Goal: Information Seeking & Learning: Learn about a topic

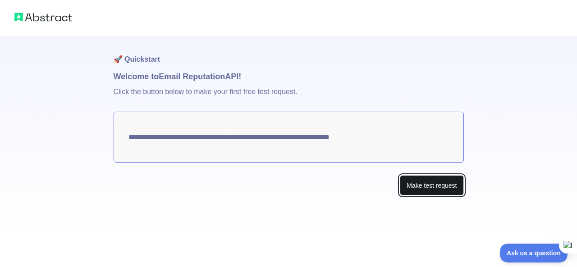
click at [446, 186] on button "Make test request" at bounding box center [432, 185] width 64 height 20
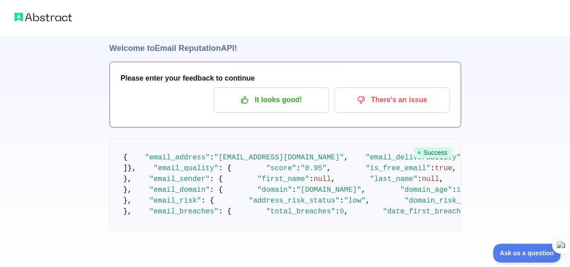
scroll to position [579, 0]
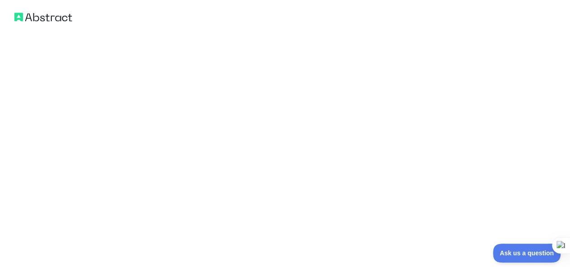
drag, startPoint x: 122, startPoint y: 81, endPoint x: 285, endPoint y: 262, distance: 243.7
copy div "{ "email_address" : "[EMAIL_ADDRESS][DOMAIN_NAME]" , "email_deliverability" : {…"
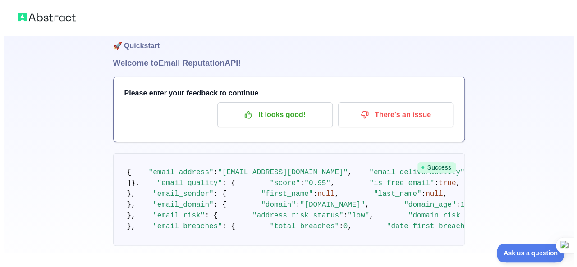
scroll to position [0, 0]
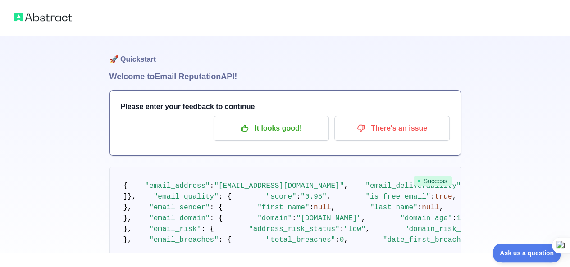
click at [158, 67] on h1 "🚀 Quickstart" at bounding box center [284, 53] width 351 height 34
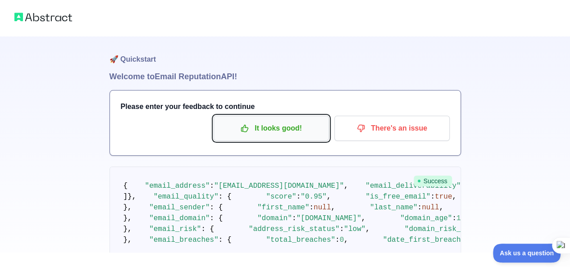
click at [244, 123] on p "It looks good!" at bounding box center [271, 128] width 102 height 15
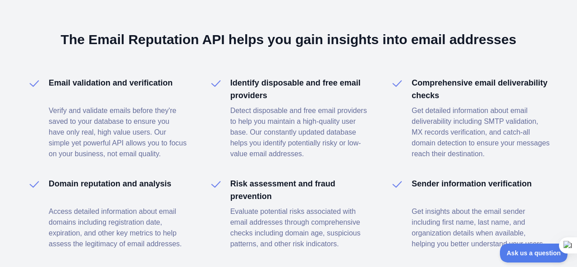
scroll to position [1369, 0]
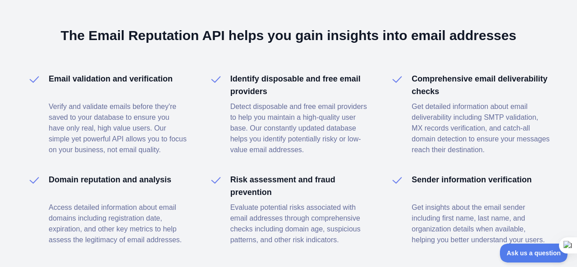
click at [199, 34] on h3 "The Email Reputation API helps you gain insights into email addresses" at bounding box center [288, 35] width 523 height 16
click at [79, 73] on h4 "Email validation and verification" at bounding box center [111, 79] width 124 height 13
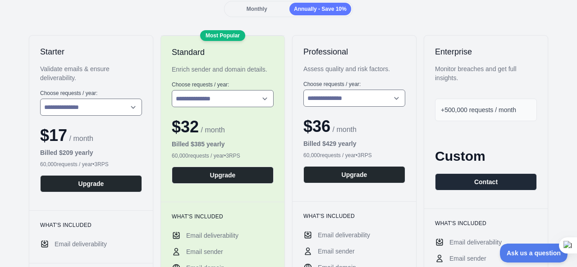
scroll to position [0, 0]
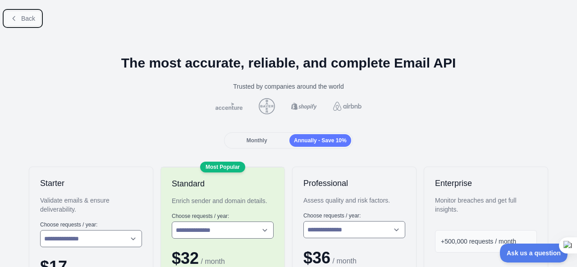
click at [20, 17] on button "Back" at bounding box center [23, 18] width 36 height 15
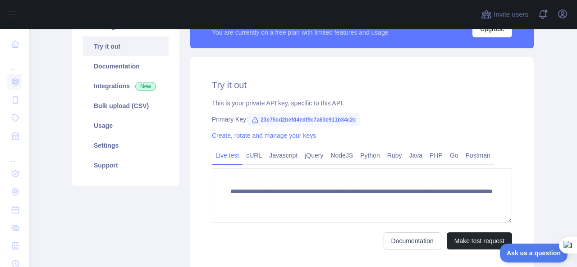
scroll to position [92, 0]
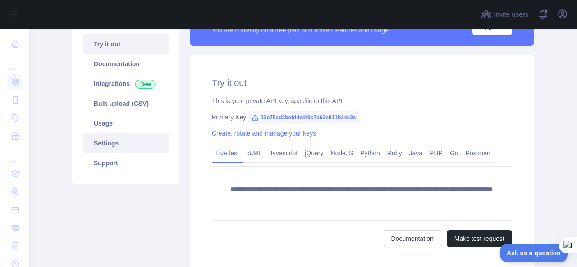
click at [122, 146] on link "Settings" at bounding box center [126, 143] width 86 height 20
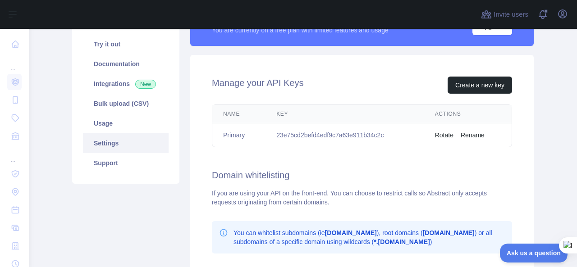
click at [329, 132] on td "23e75cd2befd4edf9c7a63e911b34c2c" at bounding box center [344, 135] width 159 height 24
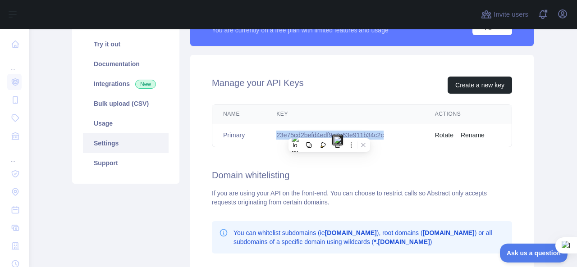
click at [329, 132] on td "23e75cd2befd4edf9c7a63e911b34c2c" at bounding box center [344, 135] width 159 height 24
copy td "23e75cd2befd4edf9c7a63e911b34c2c"
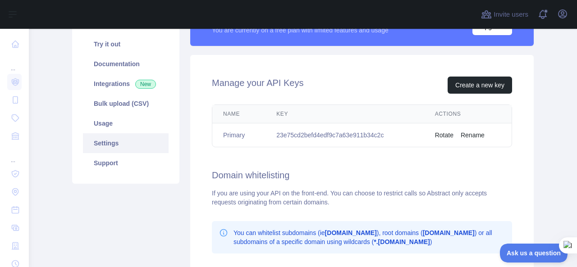
click at [389, 82] on div "Manage your API Keys Create a new key" at bounding box center [362, 85] width 300 height 17
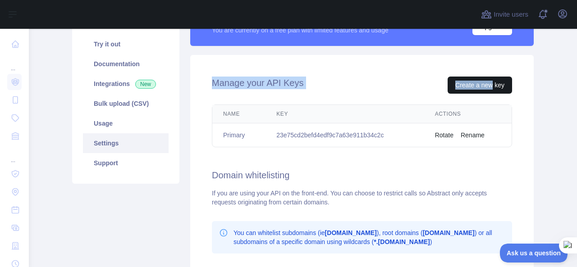
click at [488, 91] on div "Manage your API Keys Create a new key Name Key Actions Primary 23e75cd2befd4edf…" at bounding box center [361, 216] width 343 height 322
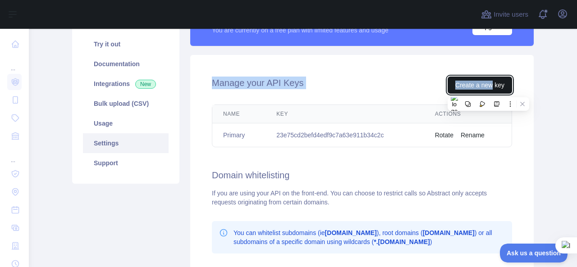
click at [488, 91] on button "Create a new key" at bounding box center [479, 85] width 64 height 17
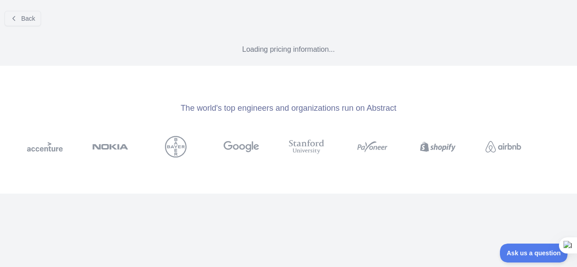
scroll to position [75, 0]
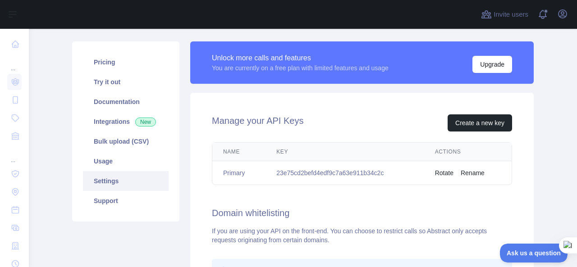
scroll to position [52, 0]
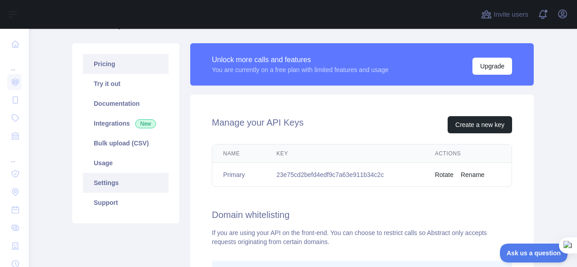
click at [121, 70] on link "Pricing" at bounding box center [126, 64] width 86 height 20
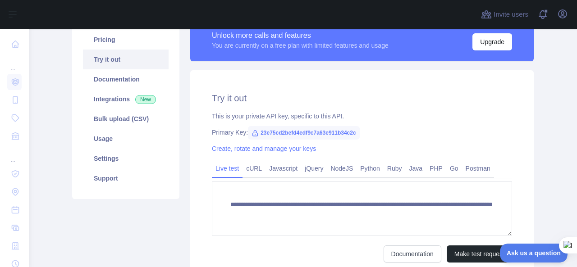
scroll to position [78, 0]
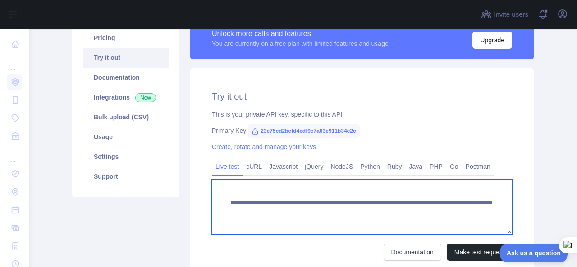
click at [307, 213] on textarea "**********" at bounding box center [362, 207] width 300 height 55
drag, startPoint x: 337, startPoint y: 202, endPoint x: 246, endPoint y: 206, distance: 90.6
click at [246, 206] on textarea "**********" at bounding box center [362, 207] width 300 height 55
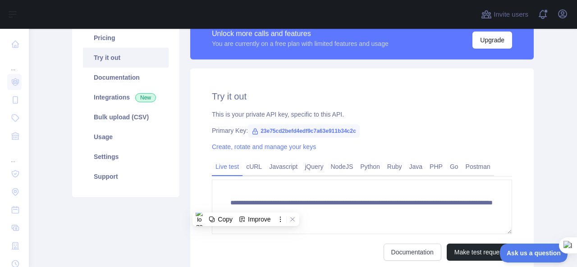
click at [357, 136] on div "**********" at bounding box center [361, 175] width 343 height 214
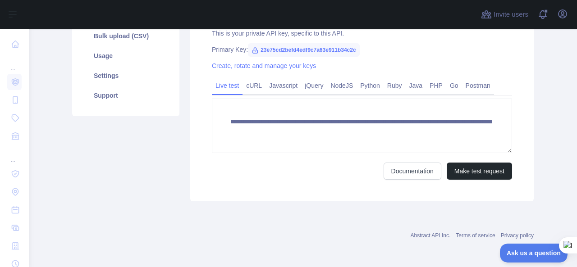
scroll to position [0, 0]
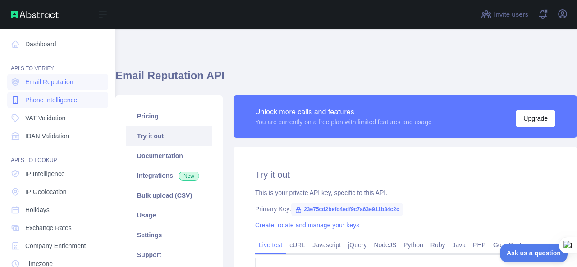
click at [73, 104] on span "Phone Intelligence" at bounding box center [51, 100] width 52 height 9
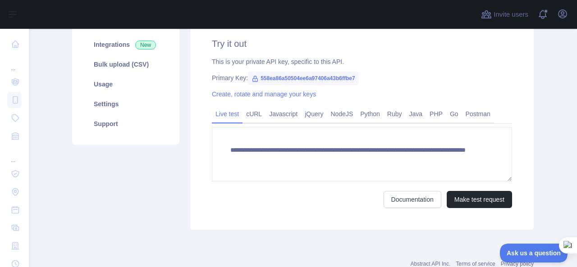
scroll to position [132, 0]
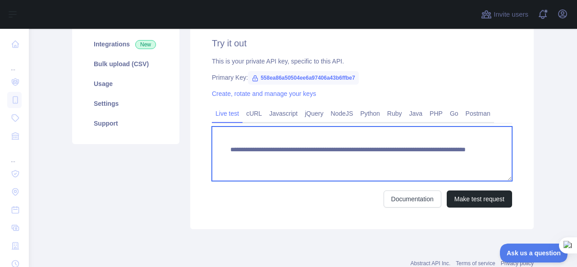
drag, startPoint x: 329, startPoint y: 150, endPoint x: 248, endPoint y: 150, distance: 81.6
click at [248, 150] on textarea "**********" at bounding box center [362, 154] width 300 height 55
click at [373, 159] on textarea "**********" at bounding box center [362, 154] width 300 height 55
click at [293, 159] on textarea "**********" at bounding box center [362, 154] width 300 height 55
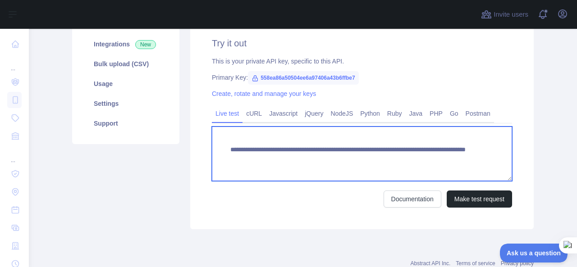
click at [293, 159] on textarea "**********" at bounding box center [362, 154] width 300 height 55
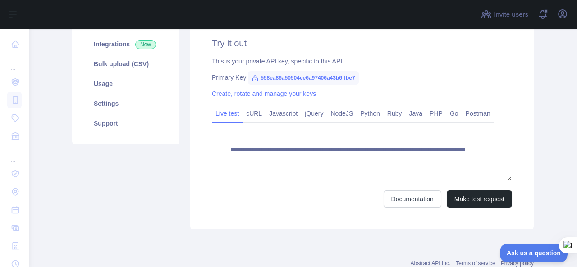
click at [505, 91] on div "Create, rotate and manage your keys" at bounding box center [362, 93] width 300 height 9
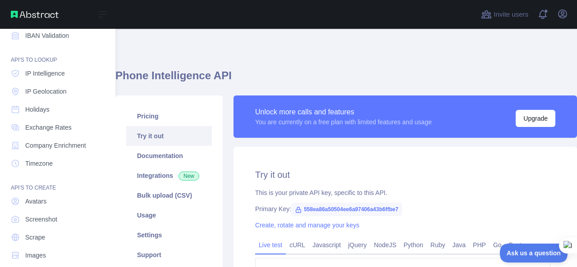
scroll to position [111, 0]
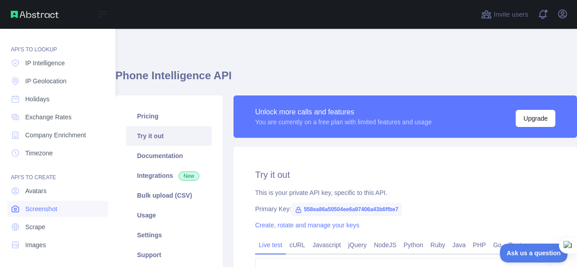
click at [46, 209] on span "Screenshot" at bounding box center [41, 209] width 32 height 9
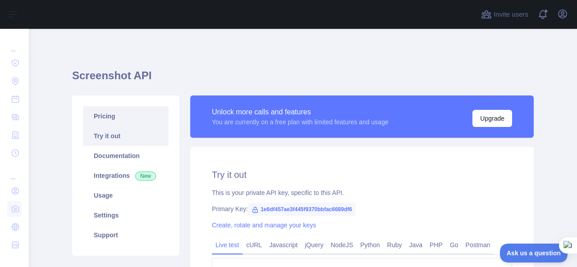
click at [114, 118] on link "Pricing" at bounding box center [126, 116] width 86 height 20
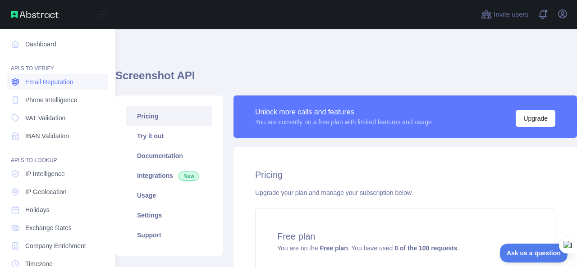
click at [49, 85] on span "Email Reputation" at bounding box center [49, 81] width 48 height 9
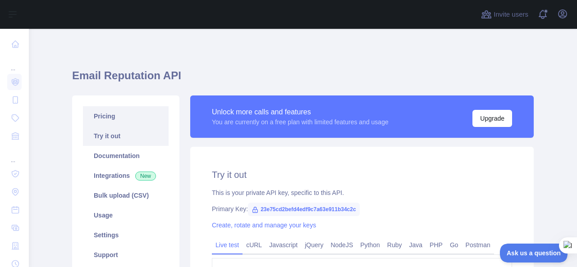
click at [124, 108] on link "Pricing" at bounding box center [126, 116] width 86 height 20
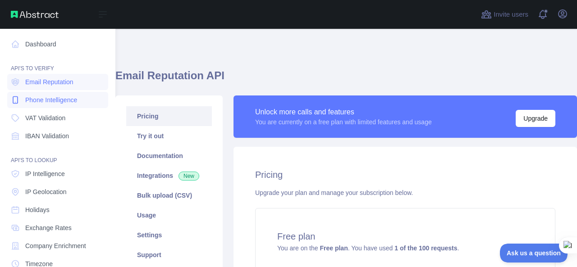
click at [45, 92] on link "Phone Intelligence" at bounding box center [57, 100] width 101 height 16
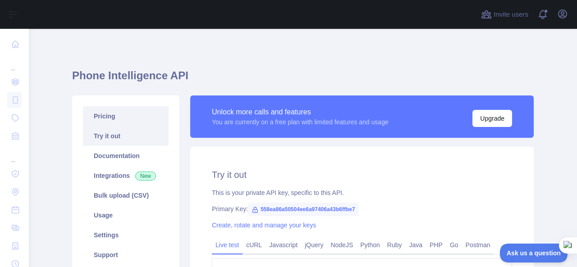
click at [100, 113] on link "Pricing" at bounding box center [126, 116] width 86 height 20
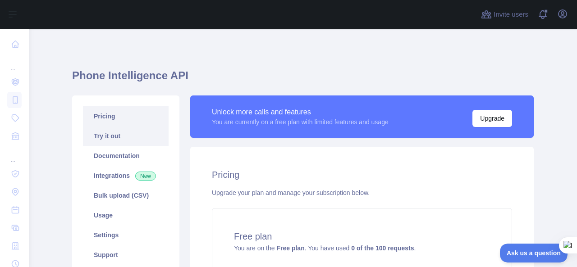
click at [124, 145] on link "Try it out" at bounding box center [126, 136] width 86 height 20
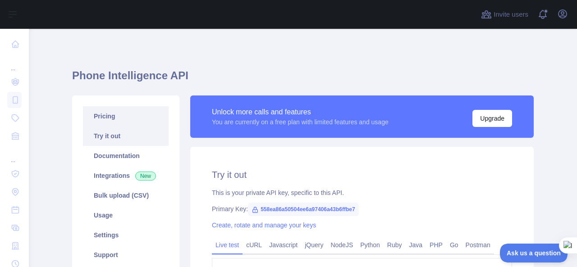
click at [122, 116] on link "Pricing" at bounding box center [126, 116] width 86 height 20
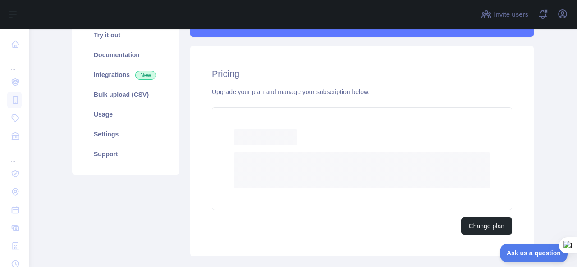
scroll to position [106, 0]
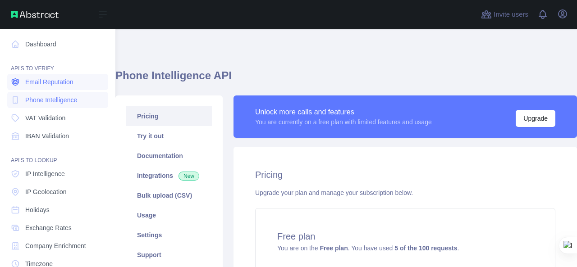
click at [50, 83] on span "Email Reputation" at bounding box center [49, 81] width 48 height 9
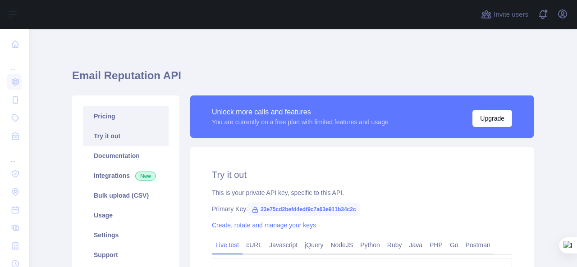
click at [131, 118] on link "Pricing" at bounding box center [126, 116] width 86 height 20
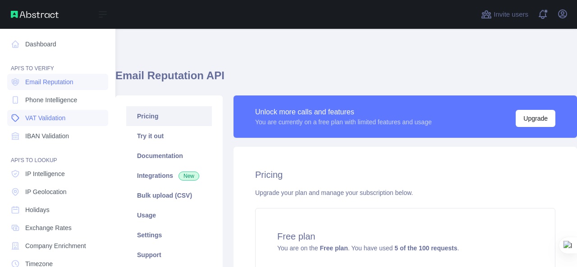
click at [62, 114] on span "VAT Validation" at bounding box center [45, 118] width 40 height 9
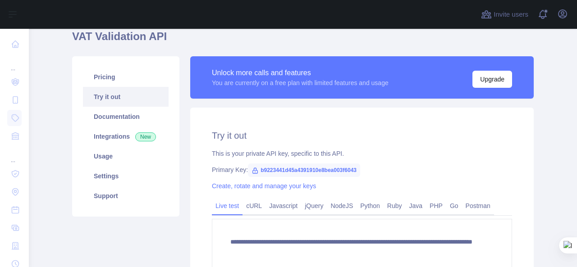
scroll to position [37, 0]
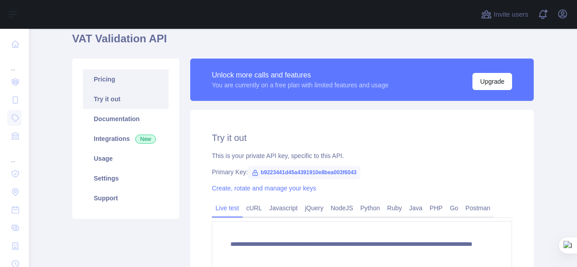
click at [149, 80] on link "Pricing" at bounding box center [126, 79] width 86 height 20
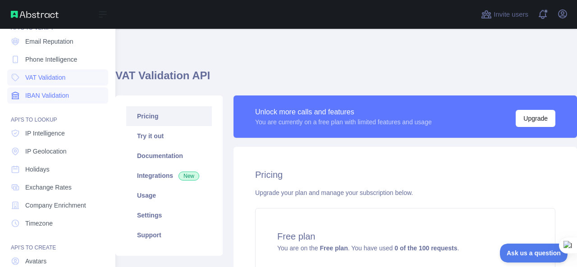
scroll to position [41, 0]
click at [61, 132] on span "IP Intelligence" at bounding box center [45, 132] width 40 height 9
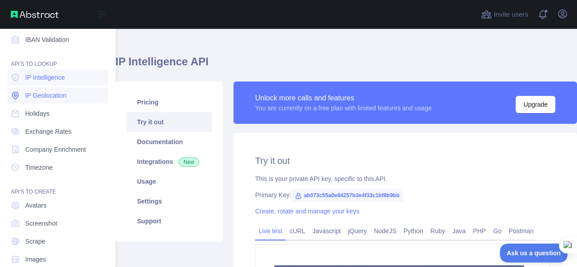
scroll to position [97, 0]
